Goal: Information Seeking & Learning: Learn about a topic

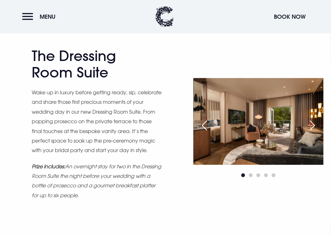
scroll to position [342, 0]
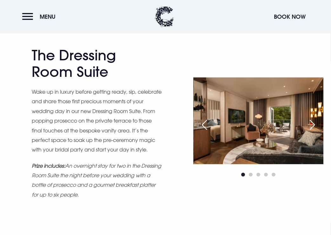
click at [308, 127] on div "Next slide" at bounding box center [312, 125] width 16 height 14
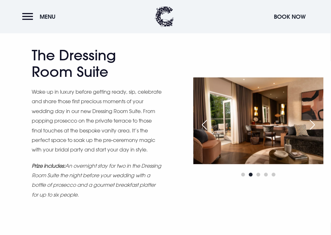
click at [308, 127] on div "Next slide" at bounding box center [312, 125] width 16 height 14
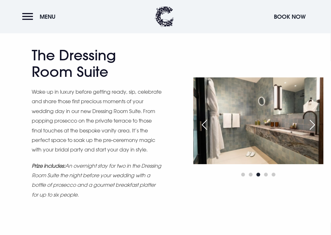
click at [308, 127] on div "Next slide" at bounding box center [312, 125] width 16 height 14
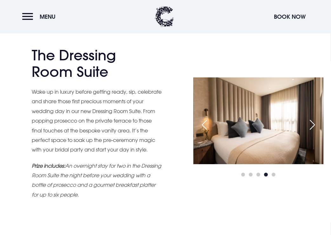
click at [201, 127] on div "Previous slide" at bounding box center [204, 125] width 16 height 14
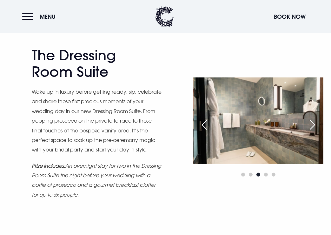
click at [311, 129] on div "Next slide" at bounding box center [312, 125] width 16 height 14
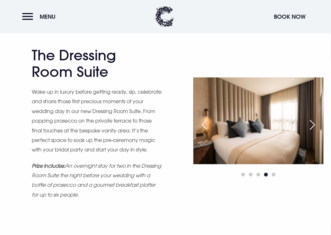
click at [311, 129] on div "Next slide" at bounding box center [312, 125] width 16 height 14
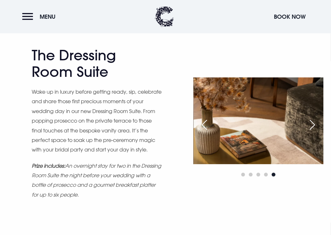
click at [311, 129] on div "Next slide" at bounding box center [312, 125] width 16 height 14
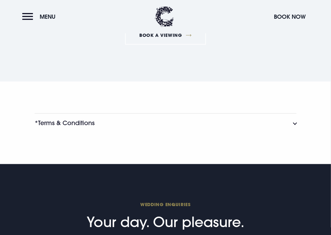
scroll to position [659, 0]
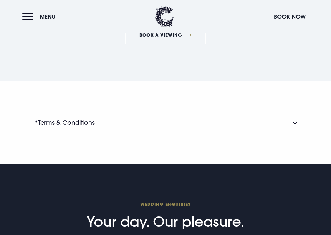
click at [166, 132] on button "*Terms & Conditions" at bounding box center [165, 122] width 261 height 19
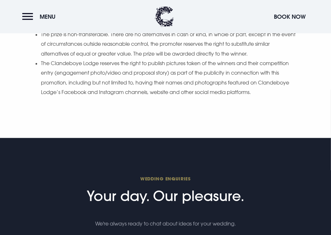
scroll to position [877, 0]
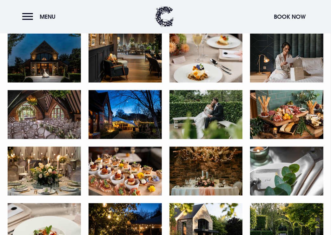
scroll to position [329, 0]
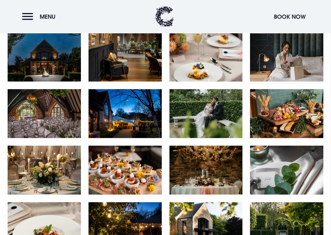
click at [124, 165] on img at bounding box center [124, 169] width 73 height 49
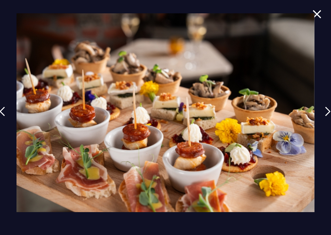
click at [317, 13] on img at bounding box center [316, 14] width 9 height 9
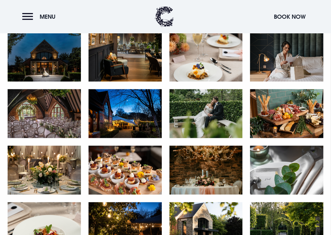
click at [286, 105] on img at bounding box center [286, 113] width 73 height 49
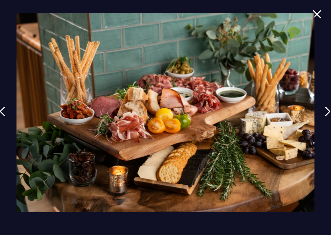
click at [314, 16] on img at bounding box center [316, 14] width 9 height 9
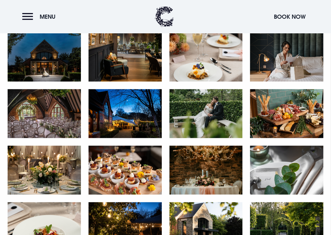
click at [53, 158] on img at bounding box center [44, 169] width 73 height 49
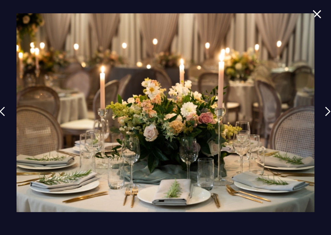
click at [318, 14] on img at bounding box center [316, 14] width 9 height 9
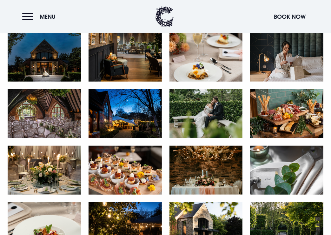
click at [220, 170] on img at bounding box center [205, 169] width 73 height 49
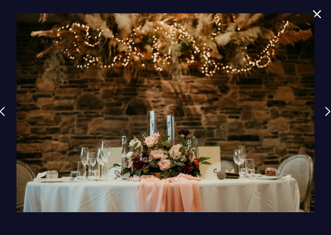
click at [318, 12] on img at bounding box center [316, 14] width 9 height 9
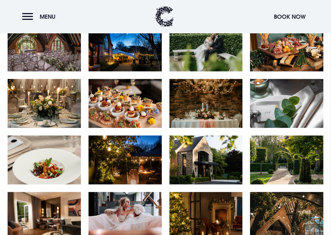
scroll to position [395, 0]
click at [135, 170] on img at bounding box center [124, 159] width 73 height 49
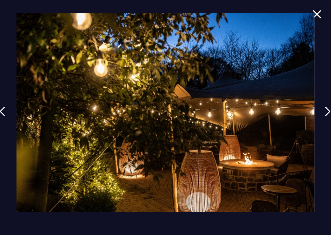
click at [316, 16] on img at bounding box center [316, 14] width 9 height 9
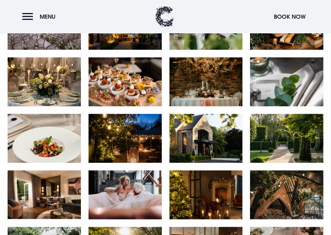
scroll to position [418, 0]
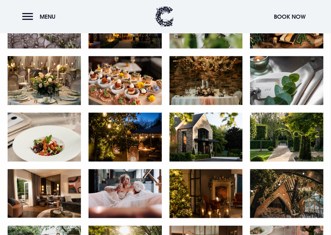
click at [200, 137] on img at bounding box center [205, 137] width 73 height 49
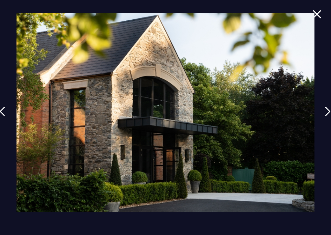
click at [319, 12] on img at bounding box center [316, 14] width 9 height 9
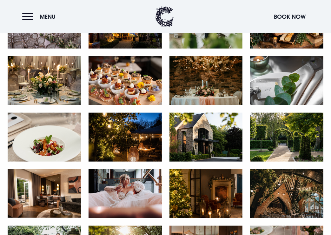
scroll to position [455, 0]
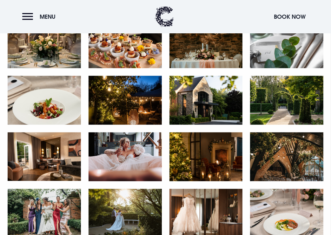
click at [63, 154] on img at bounding box center [44, 156] width 73 height 49
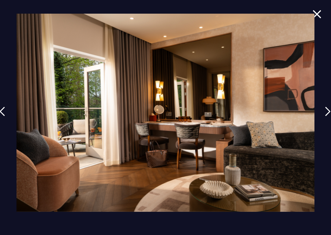
click at [317, 13] on img at bounding box center [316, 14] width 9 height 9
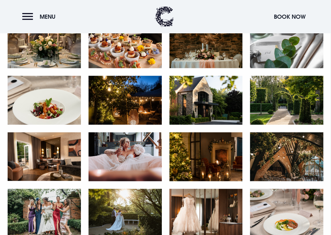
click at [146, 144] on img at bounding box center [124, 156] width 73 height 49
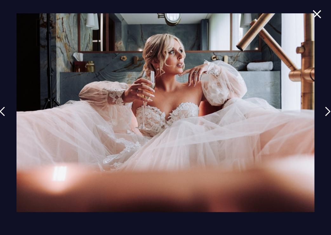
click at [317, 15] on img at bounding box center [316, 14] width 9 height 9
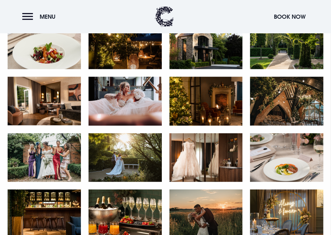
scroll to position [511, 0]
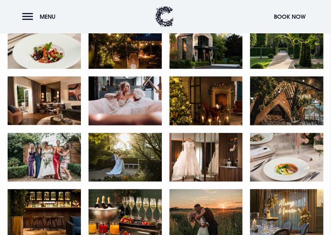
click at [220, 96] on img at bounding box center [205, 100] width 73 height 49
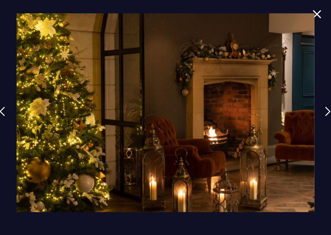
click at [317, 14] on img at bounding box center [316, 14] width 9 height 9
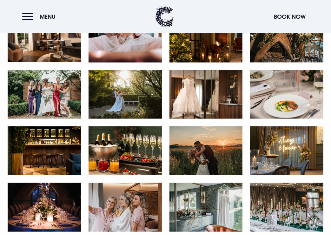
scroll to position [574, 0]
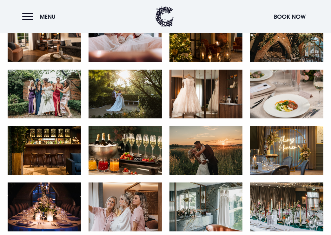
click at [214, 144] on img at bounding box center [205, 150] width 73 height 49
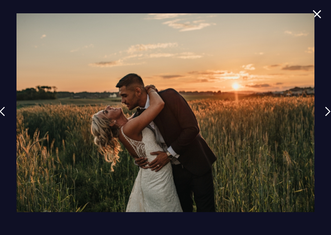
click at [313, 13] on img at bounding box center [165, 112] width 298 height 198
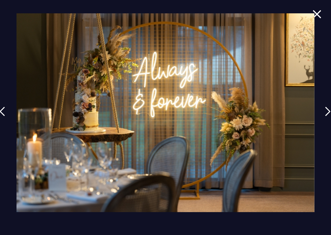
scroll to position [581, 0]
click at [317, 13] on img at bounding box center [316, 14] width 9 height 9
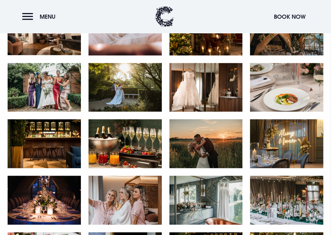
scroll to position [609, 0]
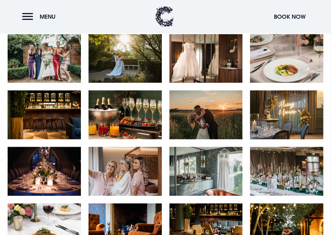
click at [278, 121] on img at bounding box center [286, 114] width 73 height 49
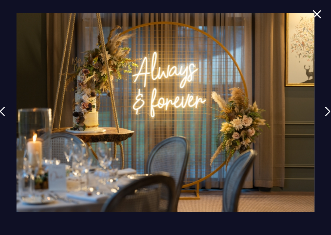
click at [315, 11] on img at bounding box center [316, 14] width 9 height 9
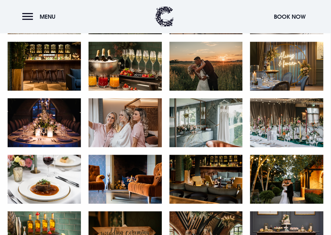
scroll to position [668, 0]
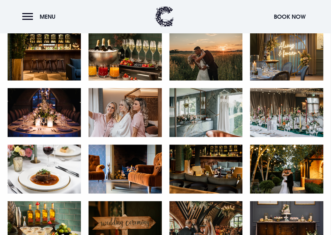
click at [222, 115] on img at bounding box center [205, 112] width 73 height 49
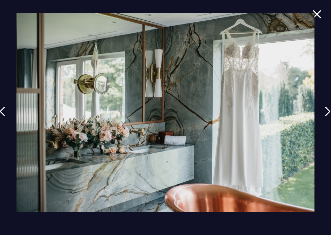
click at [314, 14] on img at bounding box center [316, 14] width 9 height 9
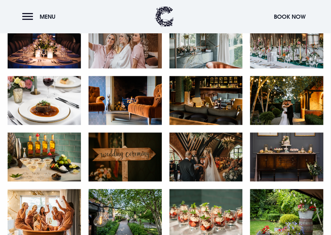
scroll to position [737, 0]
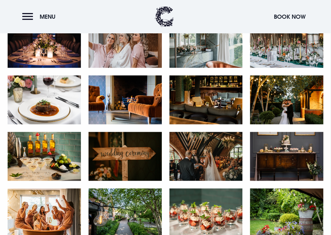
click at [298, 103] on img at bounding box center [286, 99] width 73 height 49
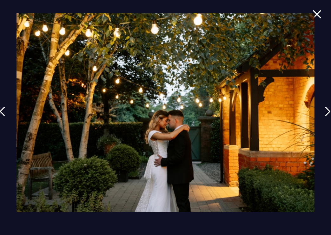
click at [317, 12] on img at bounding box center [316, 14] width 9 height 9
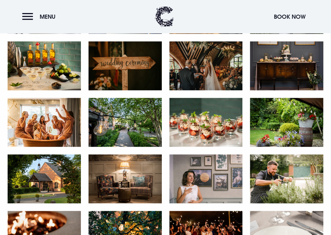
scroll to position [829, 0]
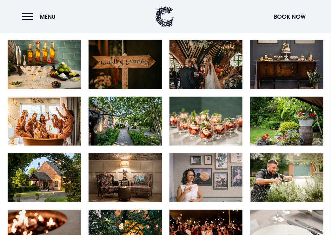
click at [212, 115] on img at bounding box center [205, 120] width 73 height 49
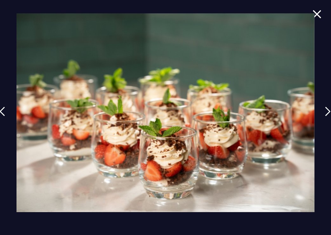
click at [316, 12] on img at bounding box center [316, 14] width 9 height 9
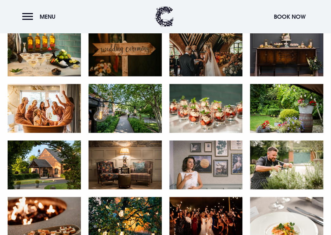
scroll to position [842, 0]
click at [60, 116] on img at bounding box center [44, 108] width 73 height 49
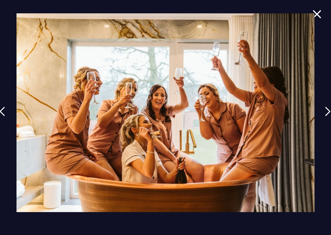
click at [315, 16] on img at bounding box center [316, 14] width 9 height 9
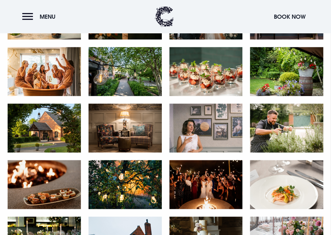
scroll to position [878, 0]
click at [50, 126] on img at bounding box center [44, 127] width 73 height 49
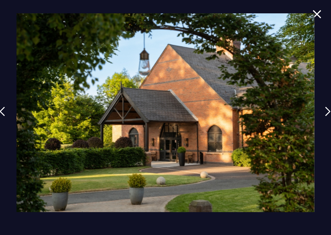
click at [317, 10] on img at bounding box center [316, 14] width 9 height 9
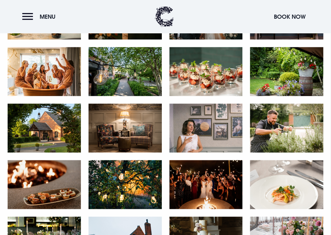
click at [42, 180] on img at bounding box center [44, 184] width 73 height 49
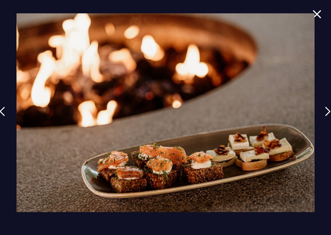
click at [318, 16] on img at bounding box center [316, 14] width 9 height 9
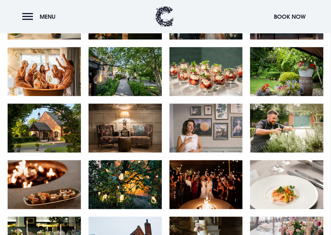
click at [231, 177] on img at bounding box center [205, 184] width 73 height 49
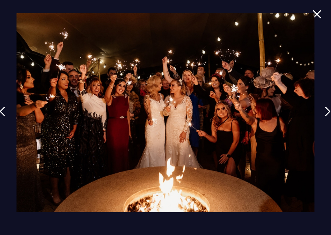
click at [313, 16] on img at bounding box center [165, 112] width 298 height 198
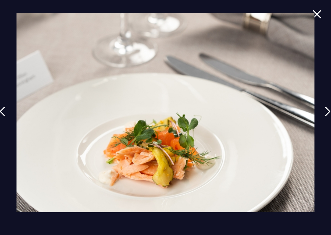
click at [316, 14] on img at bounding box center [316, 14] width 9 height 9
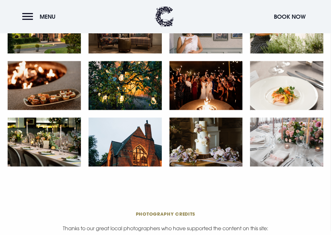
scroll to position [992, 0]
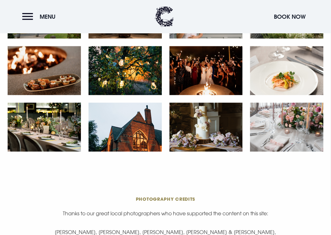
click at [208, 114] on img at bounding box center [205, 126] width 73 height 49
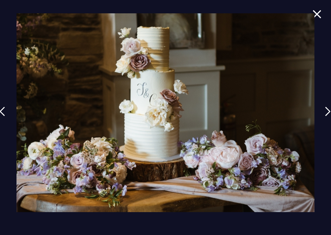
click at [317, 15] on img at bounding box center [316, 14] width 9 height 9
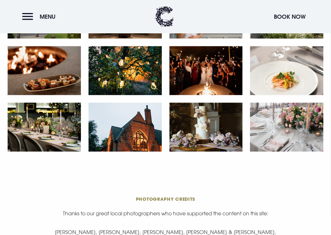
click at [72, 114] on img at bounding box center [44, 126] width 73 height 49
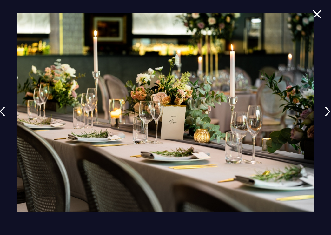
click at [316, 15] on img at bounding box center [316, 14] width 9 height 9
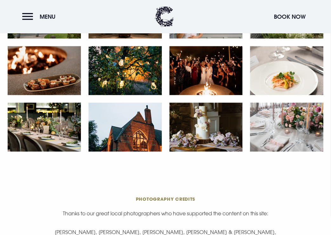
click at [285, 137] on img at bounding box center [286, 126] width 73 height 49
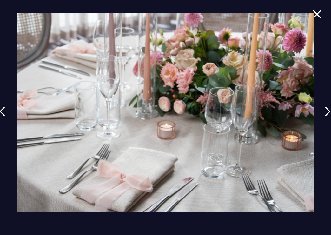
click at [316, 16] on img at bounding box center [316, 14] width 9 height 9
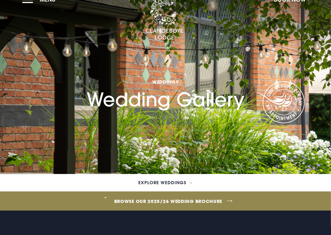
scroll to position [18, 0]
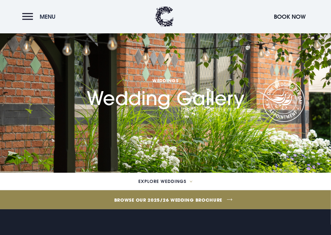
click at [29, 16] on button "Menu" at bounding box center [40, 17] width 36 height 14
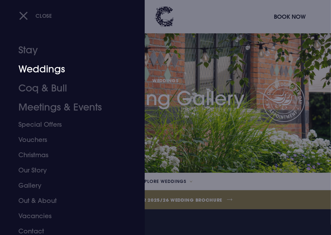
click at [51, 64] on link "Weddings" at bounding box center [67, 69] width 99 height 19
